Goal: Information Seeking & Learning: Learn about a topic

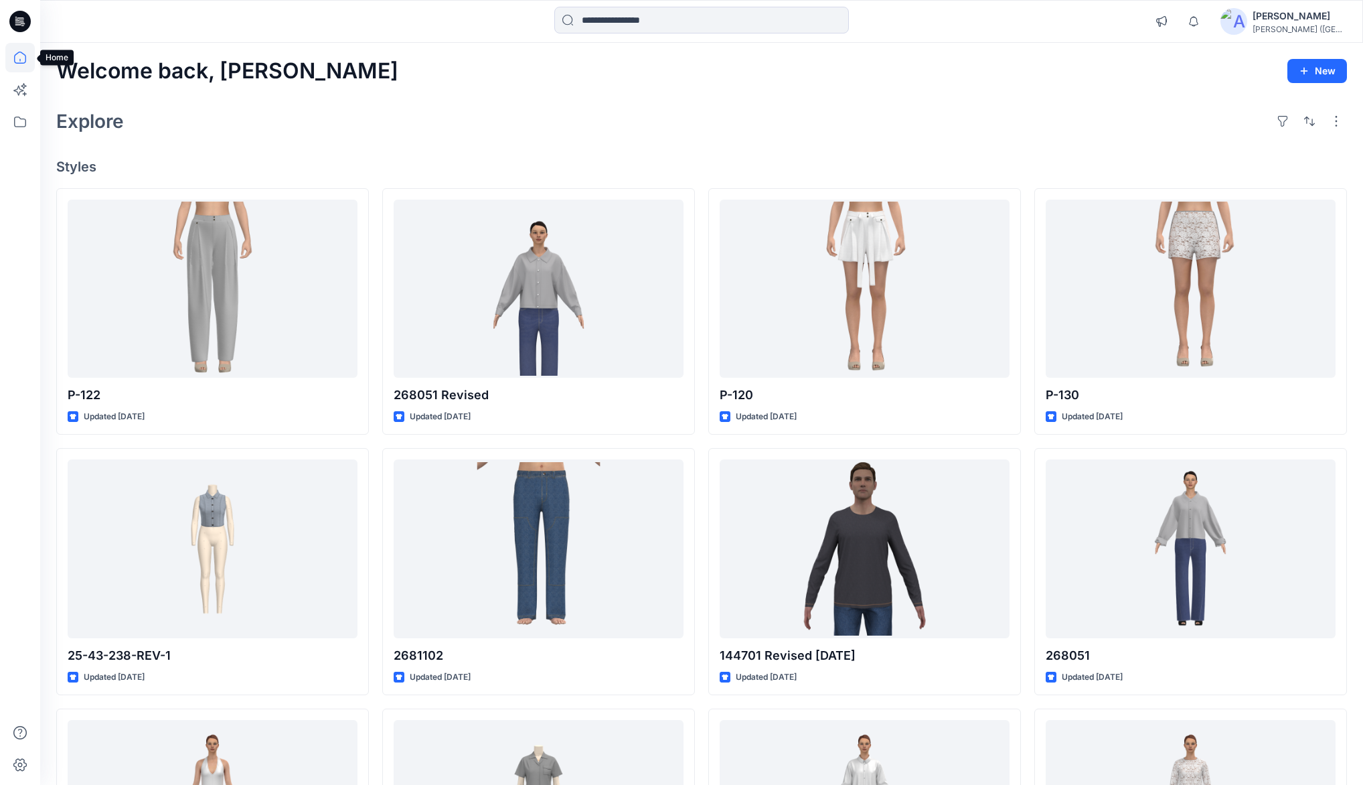
click at [19, 56] on icon at bounding box center [19, 57] width 29 height 29
click at [24, 58] on icon at bounding box center [19, 57] width 29 height 29
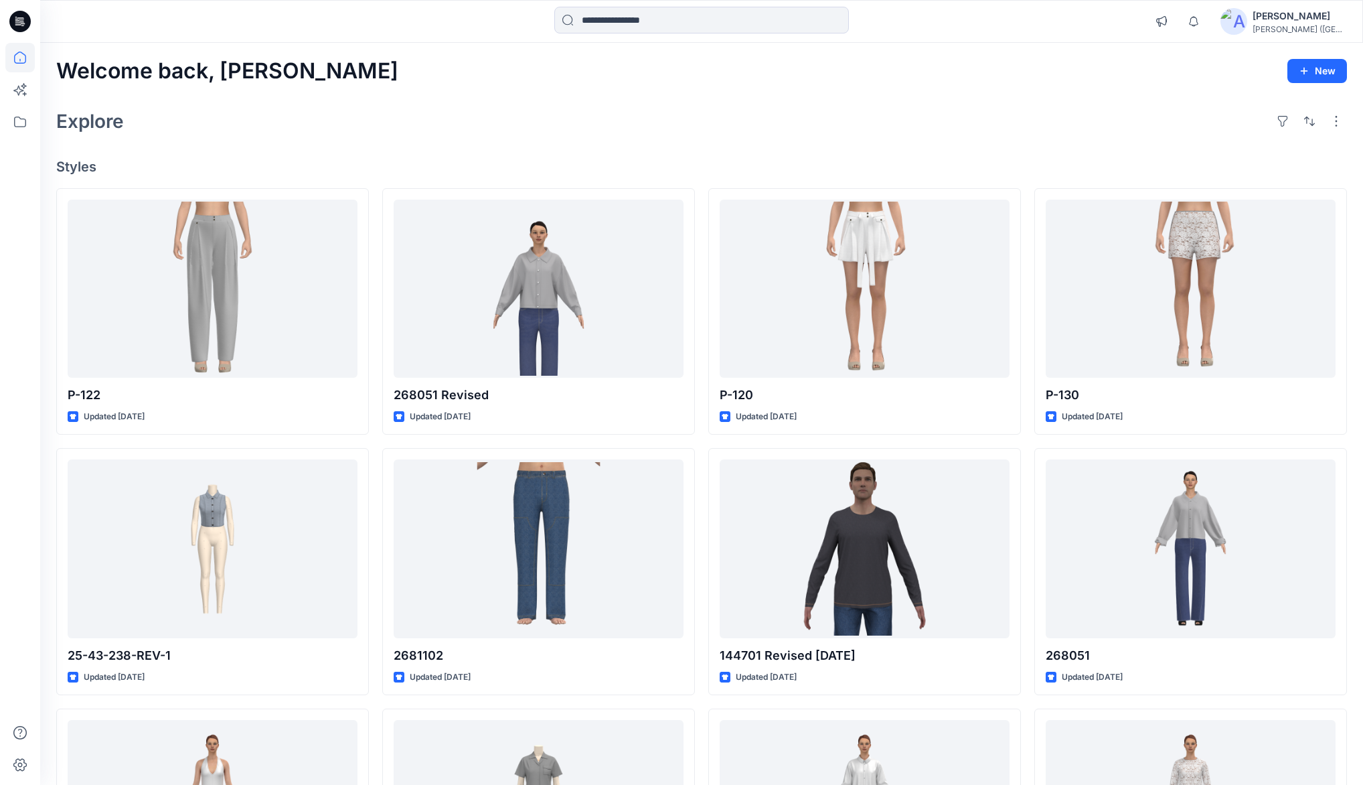
click at [24, 58] on icon at bounding box center [19, 57] width 29 height 29
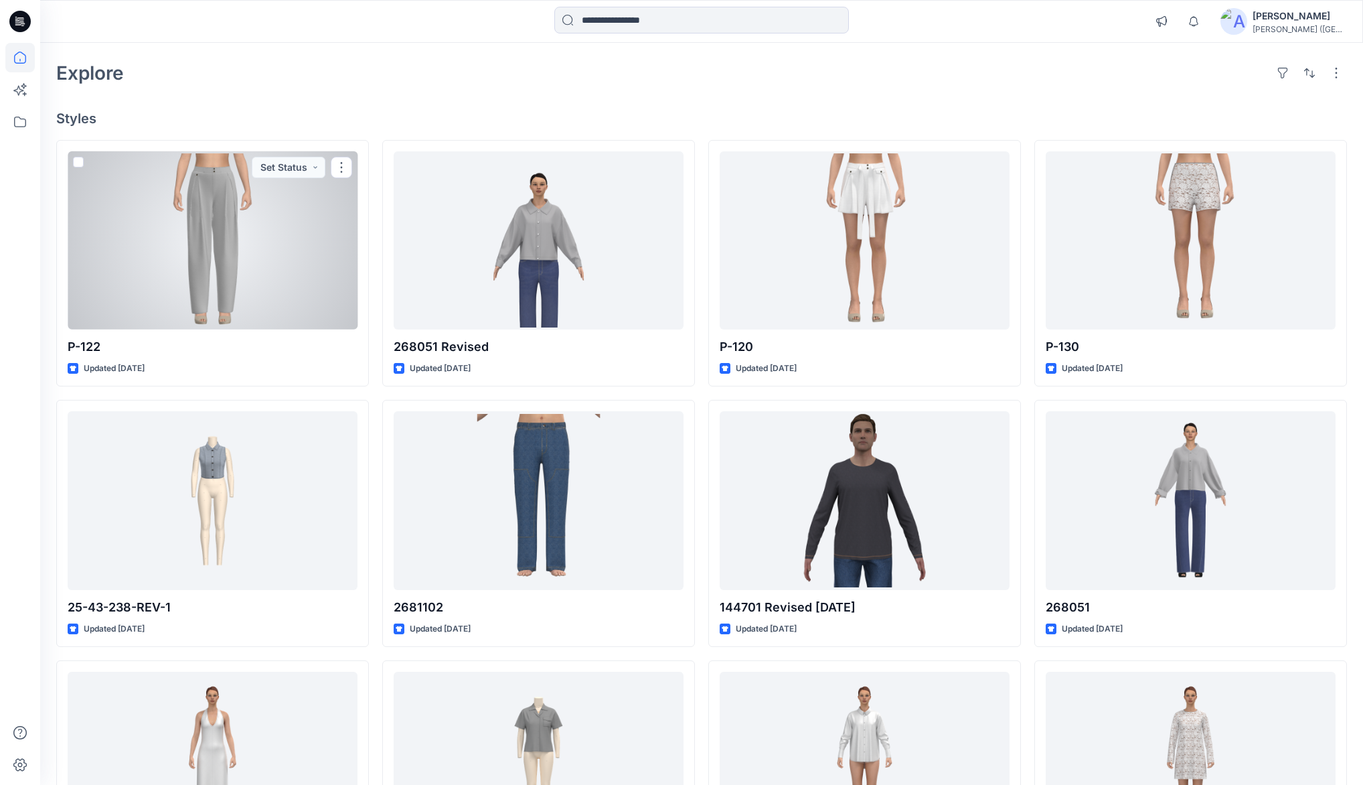
scroll to position [20, 0]
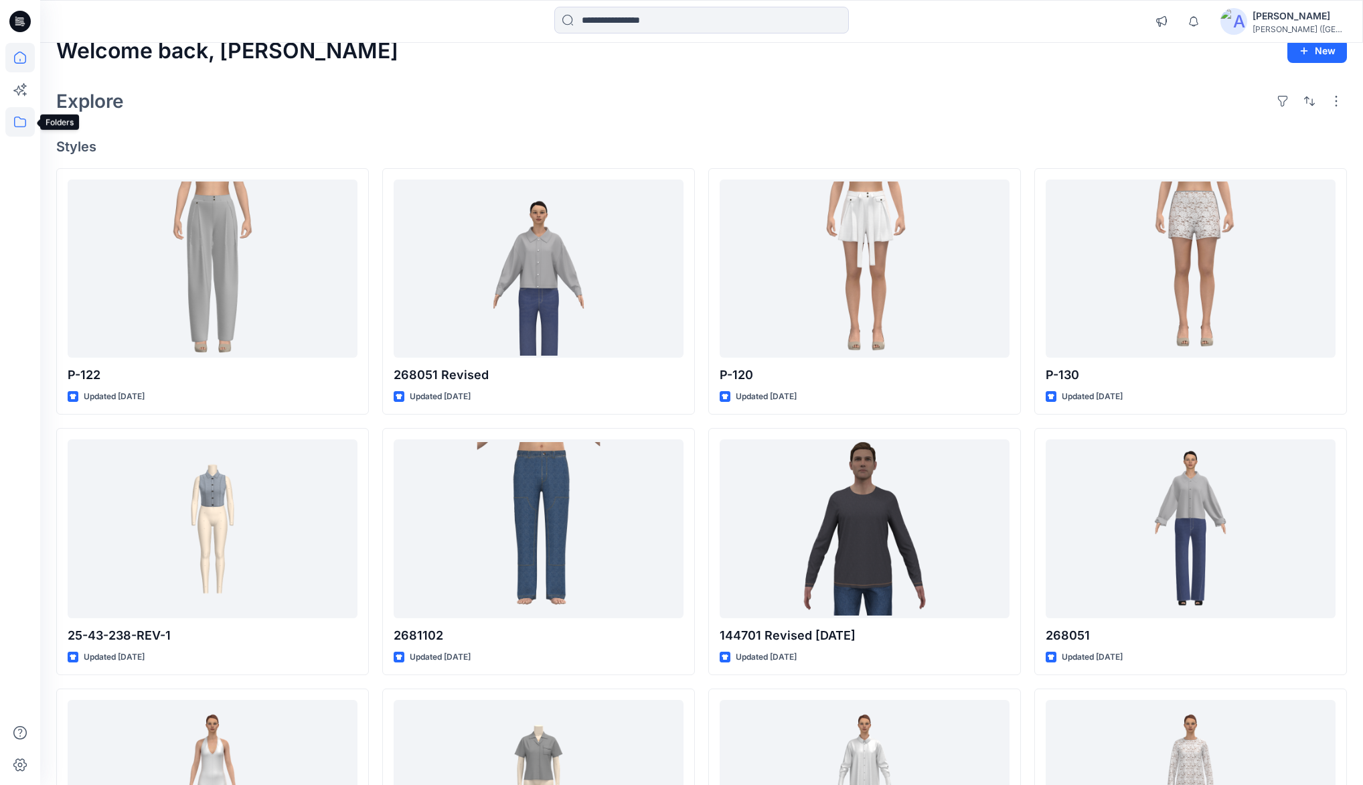
click at [9, 128] on icon at bounding box center [19, 121] width 29 height 29
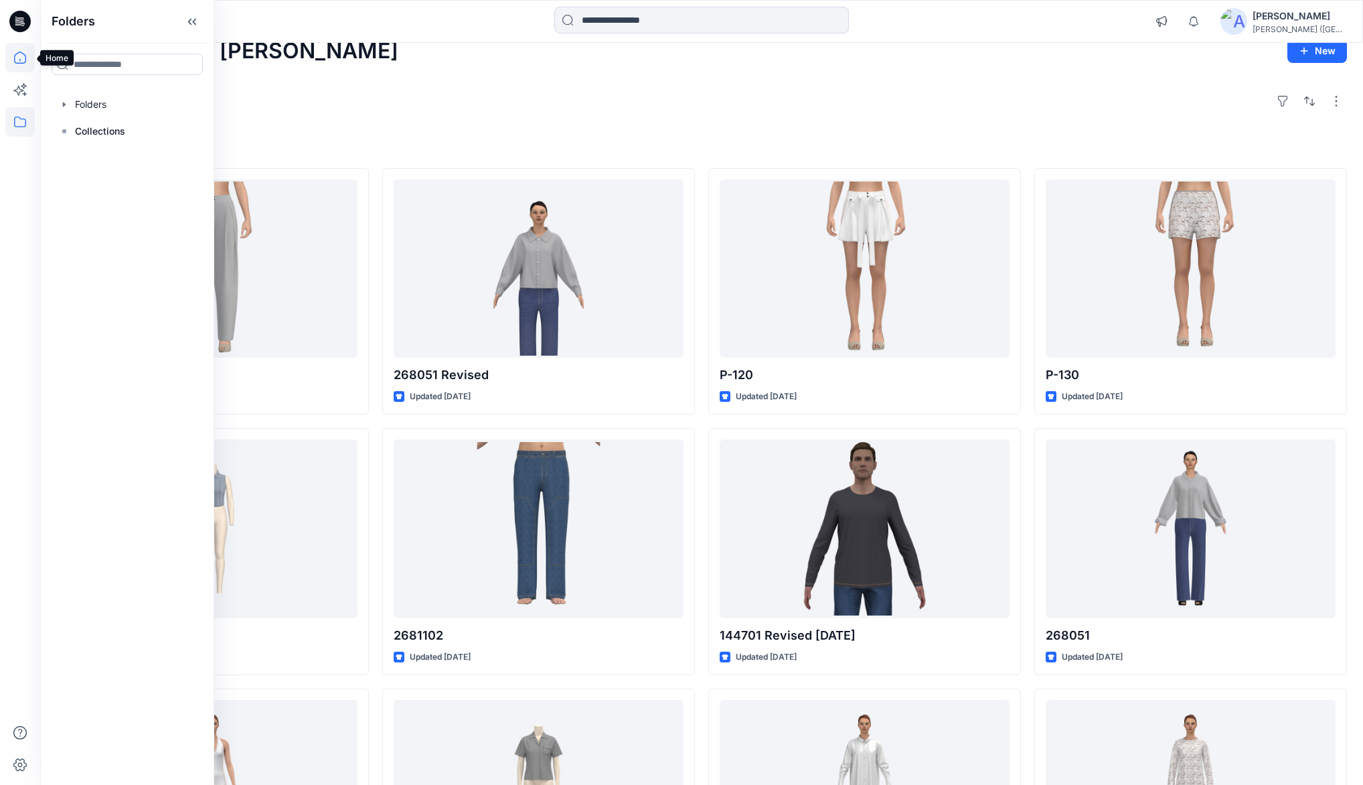
click at [21, 57] on icon at bounding box center [19, 57] width 29 height 29
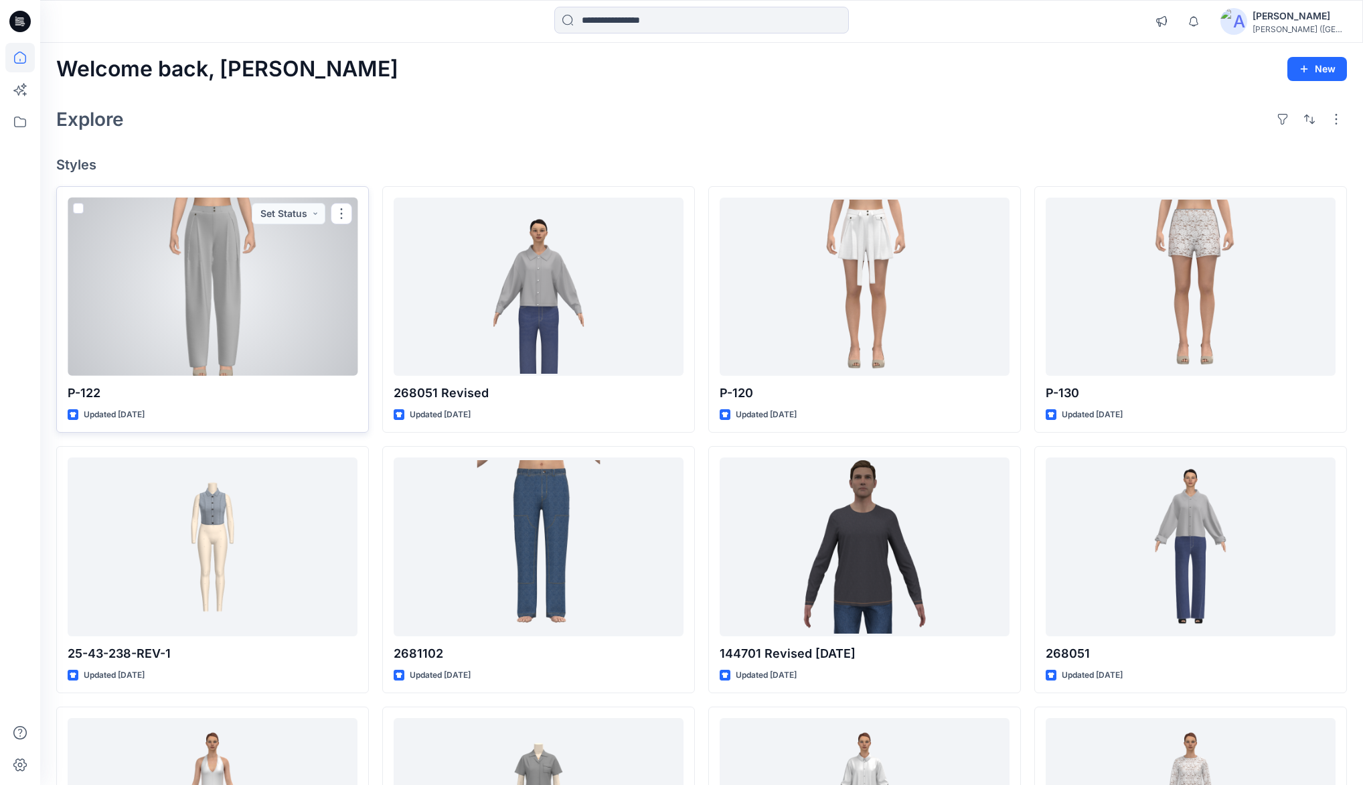
scroll to position [0, 0]
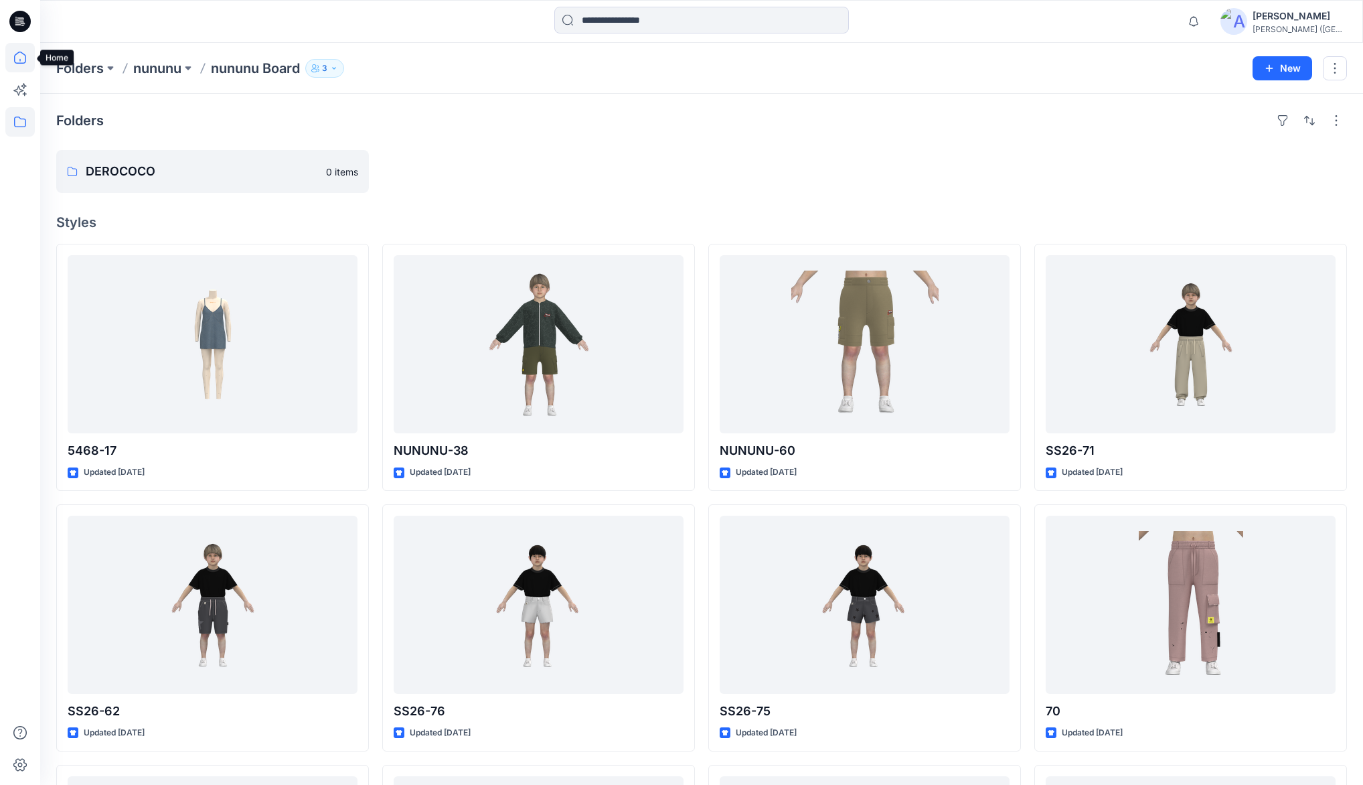
click at [17, 64] on icon at bounding box center [19, 57] width 29 height 29
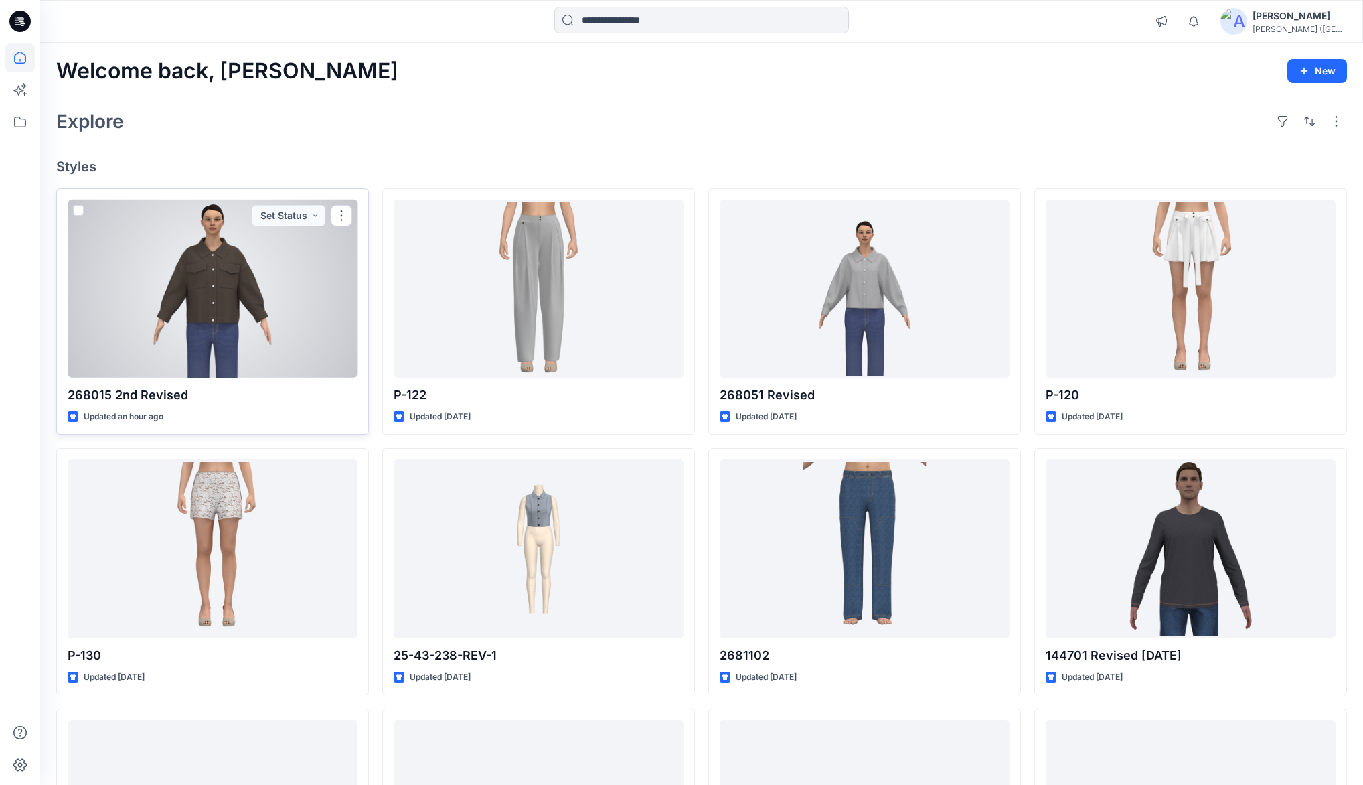
click at [203, 270] on div at bounding box center [213, 288] width 290 height 178
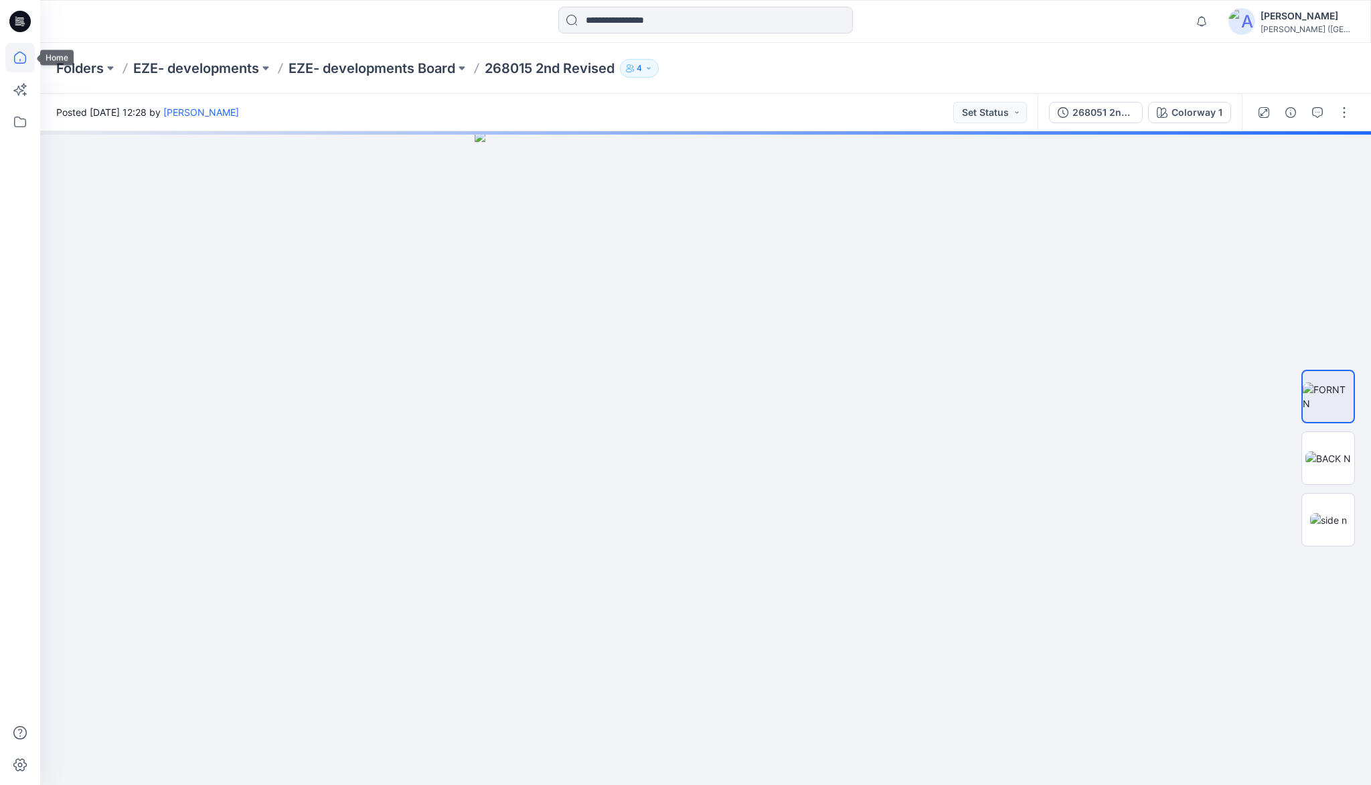
click at [23, 58] on icon at bounding box center [19, 57] width 29 height 29
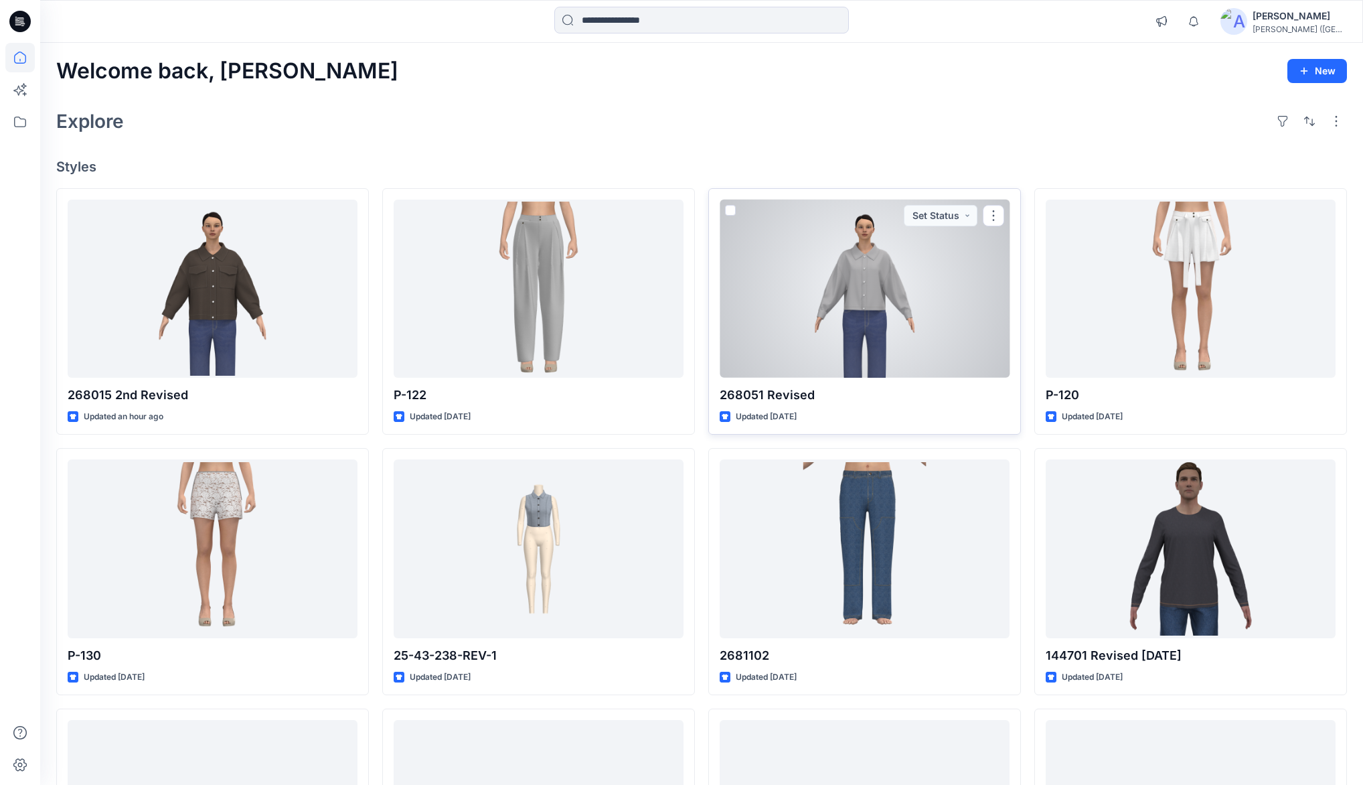
click at [887, 279] on div at bounding box center [865, 288] width 290 height 178
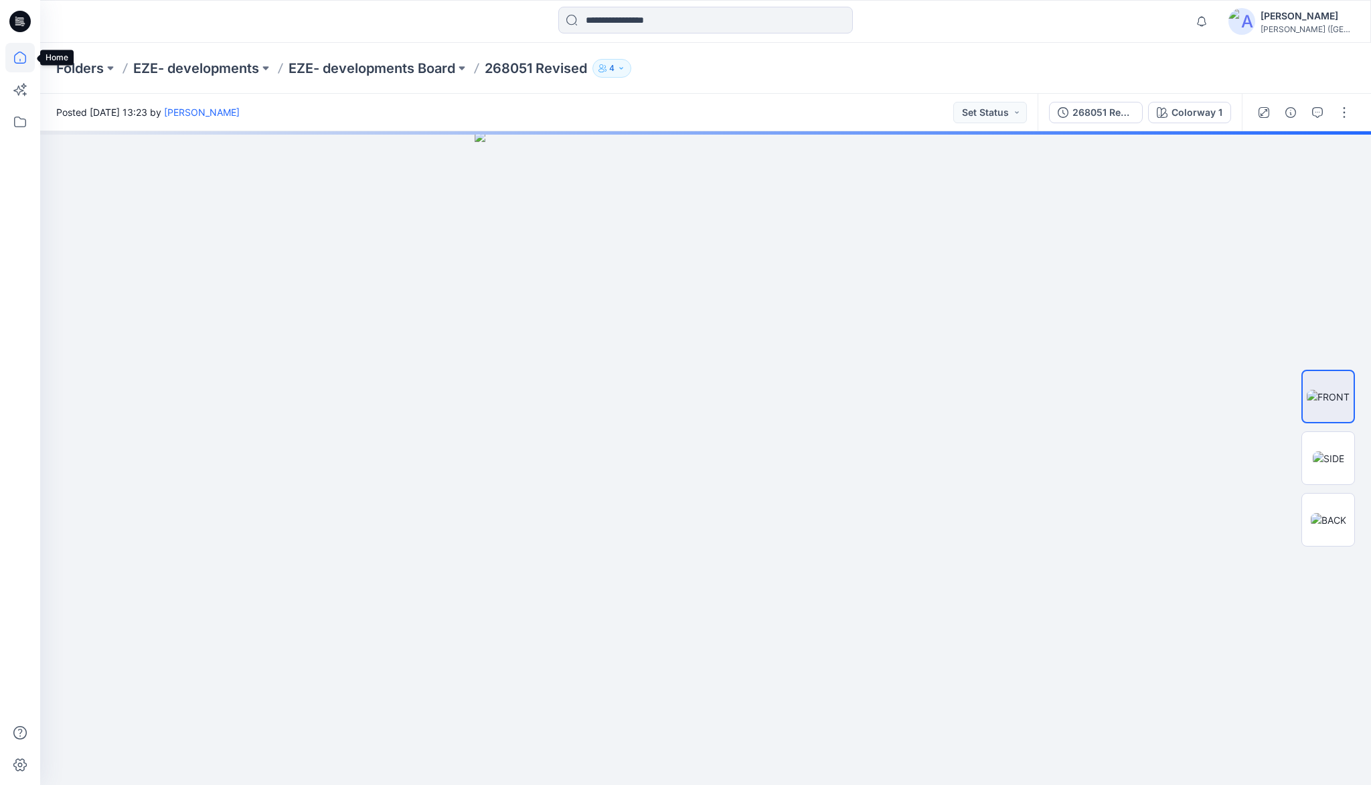
click at [25, 59] on icon at bounding box center [20, 58] width 12 height 12
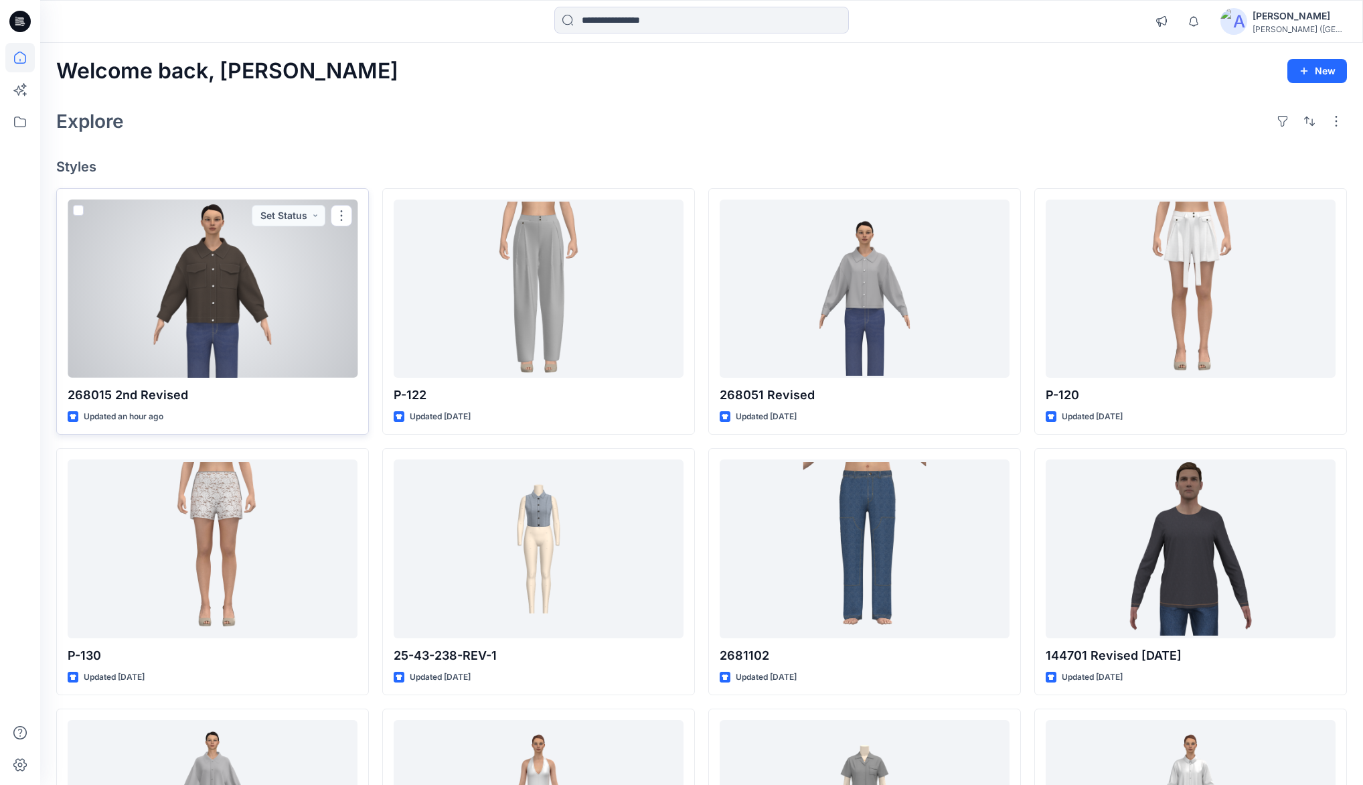
click at [202, 319] on div at bounding box center [213, 288] width 290 height 178
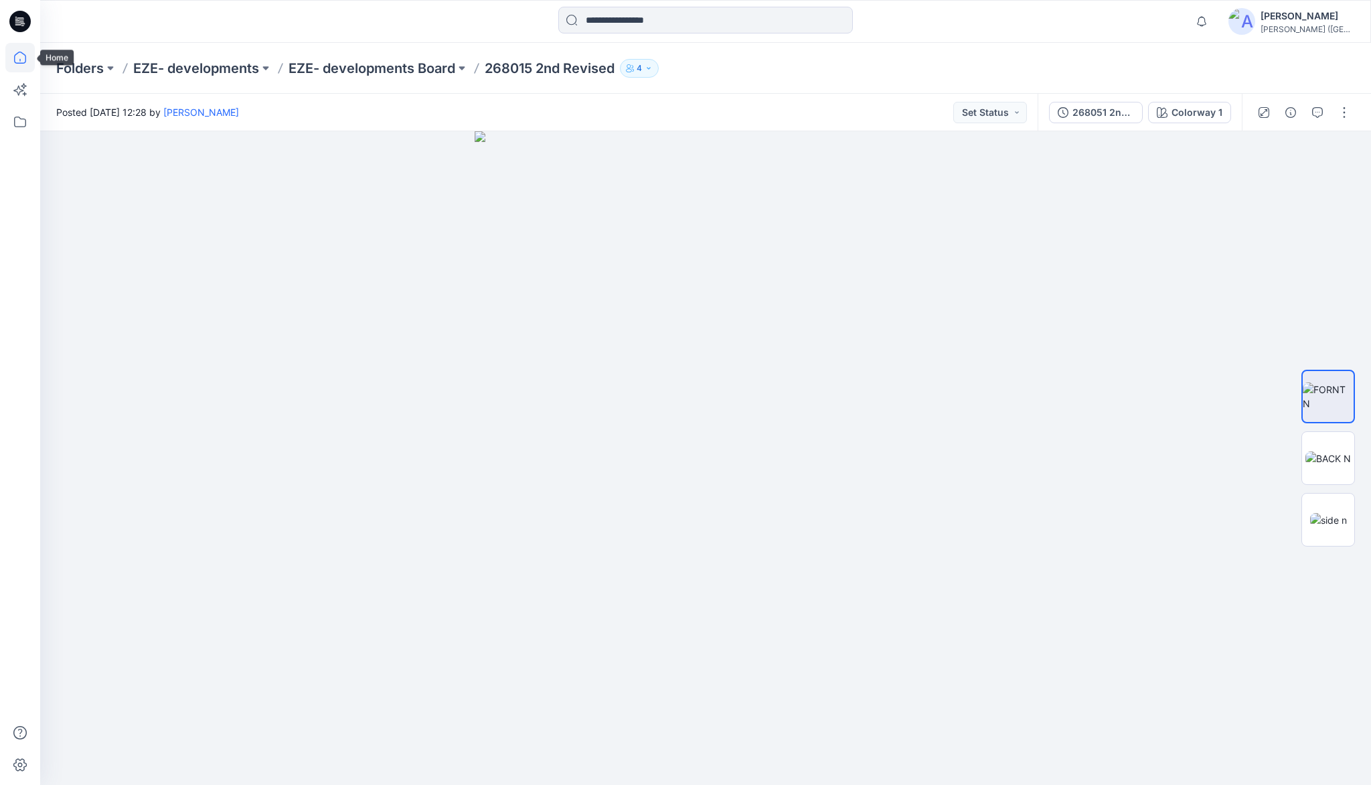
click at [23, 51] on icon at bounding box center [19, 57] width 29 height 29
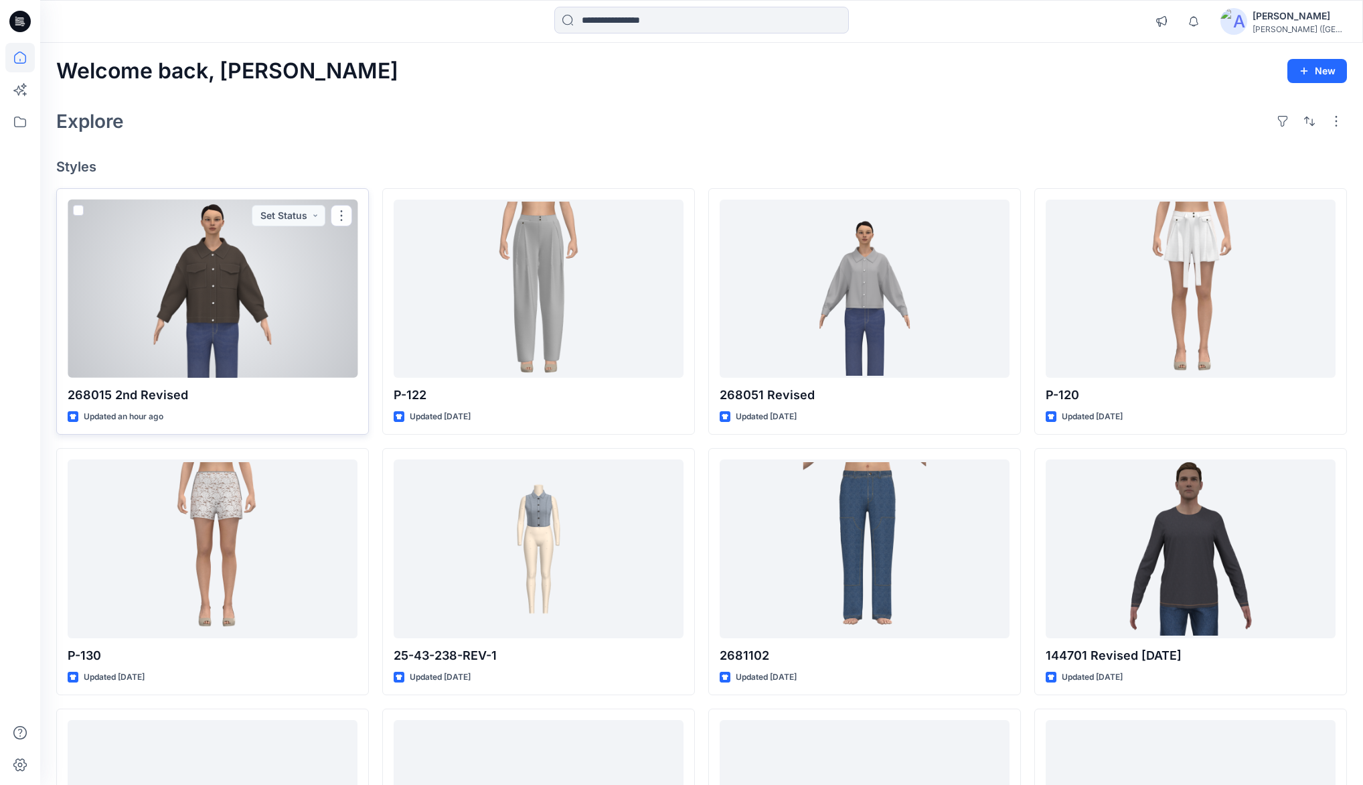
click at [224, 273] on div at bounding box center [213, 288] width 290 height 178
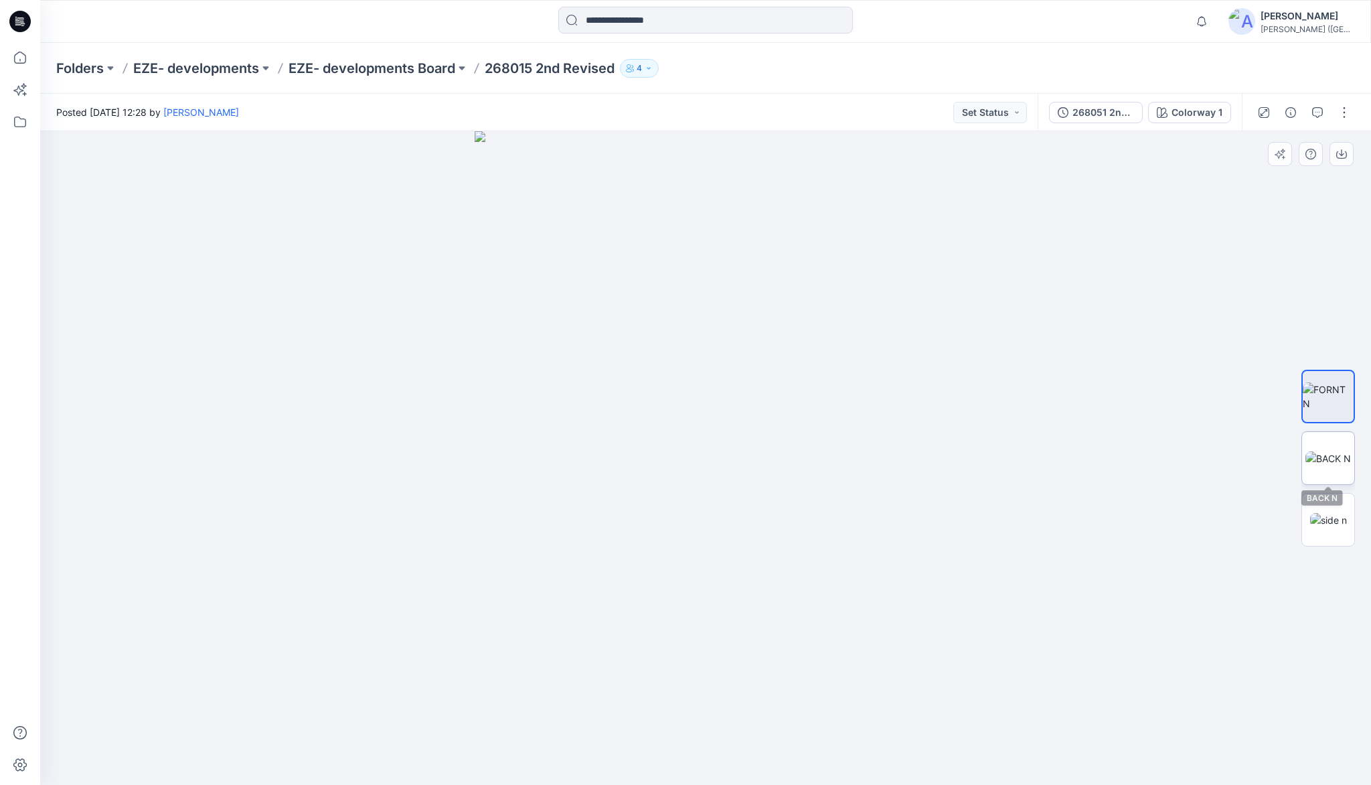
click at [1328, 465] on img at bounding box center [1328, 458] width 46 height 14
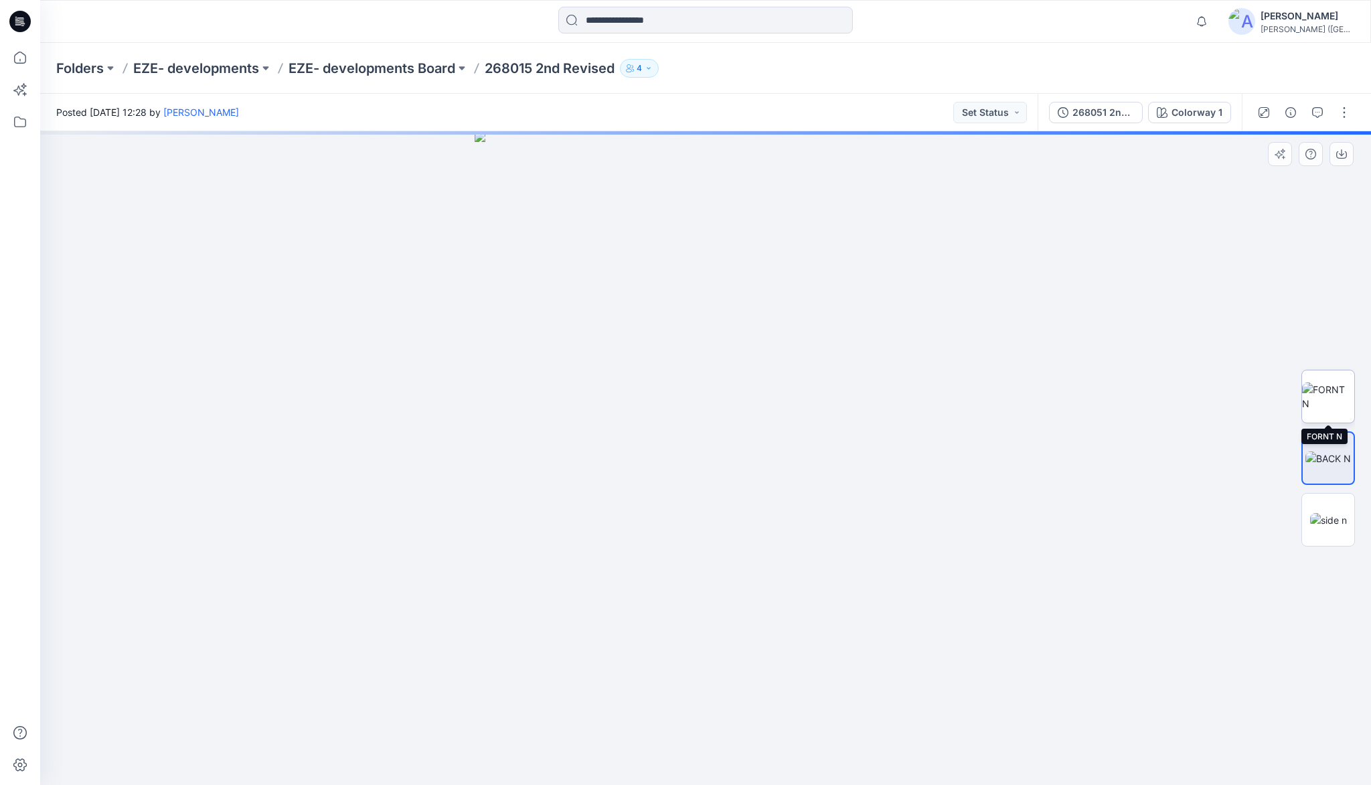
click at [1334, 388] on img at bounding box center [1328, 396] width 52 height 28
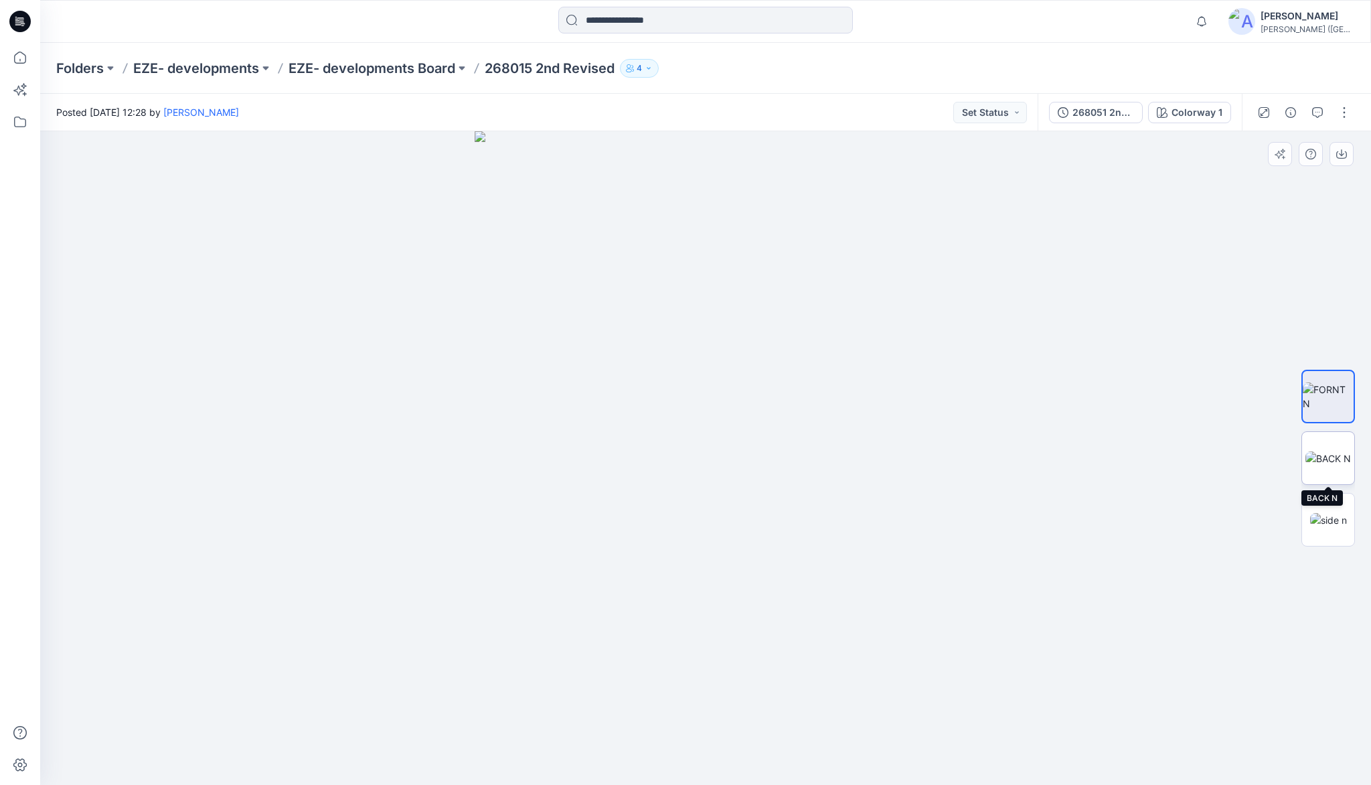
click at [1336, 451] on img at bounding box center [1328, 458] width 46 height 14
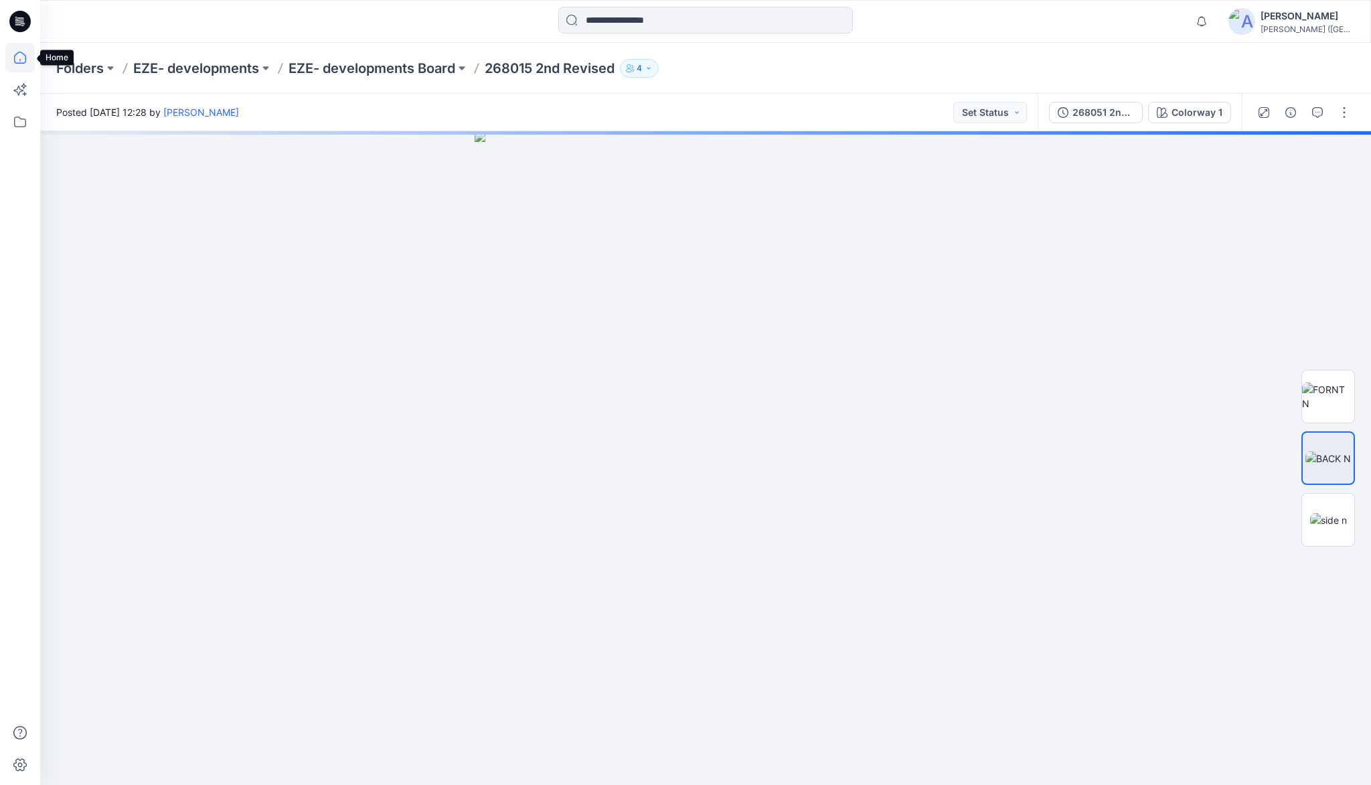
click at [12, 59] on icon at bounding box center [19, 57] width 29 height 29
